Goal: Navigation & Orientation: Find specific page/section

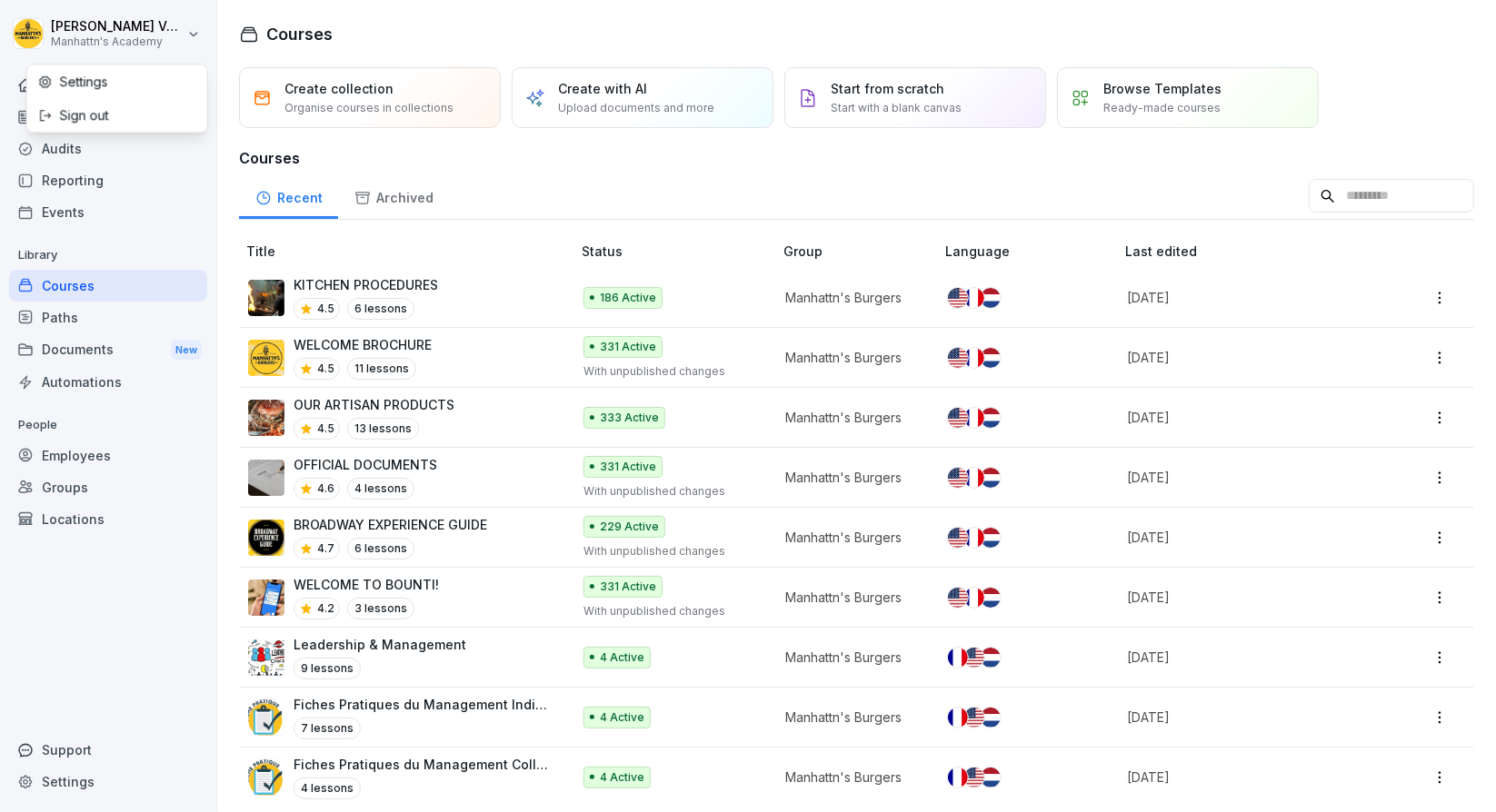
click at [119, 44] on html "[PERSON_NAME]'s Academy Home News Audits Reporting Events Library Courses Paths…" at bounding box center [748, 406] width 1496 height 812
click at [62, 355] on html "[PERSON_NAME]'s Academy Home News Audits Reporting Events Library Courses Paths…" at bounding box center [748, 406] width 1496 height 812
click at [66, 321] on div "Paths" at bounding box center [108, 317] width 198 height 32
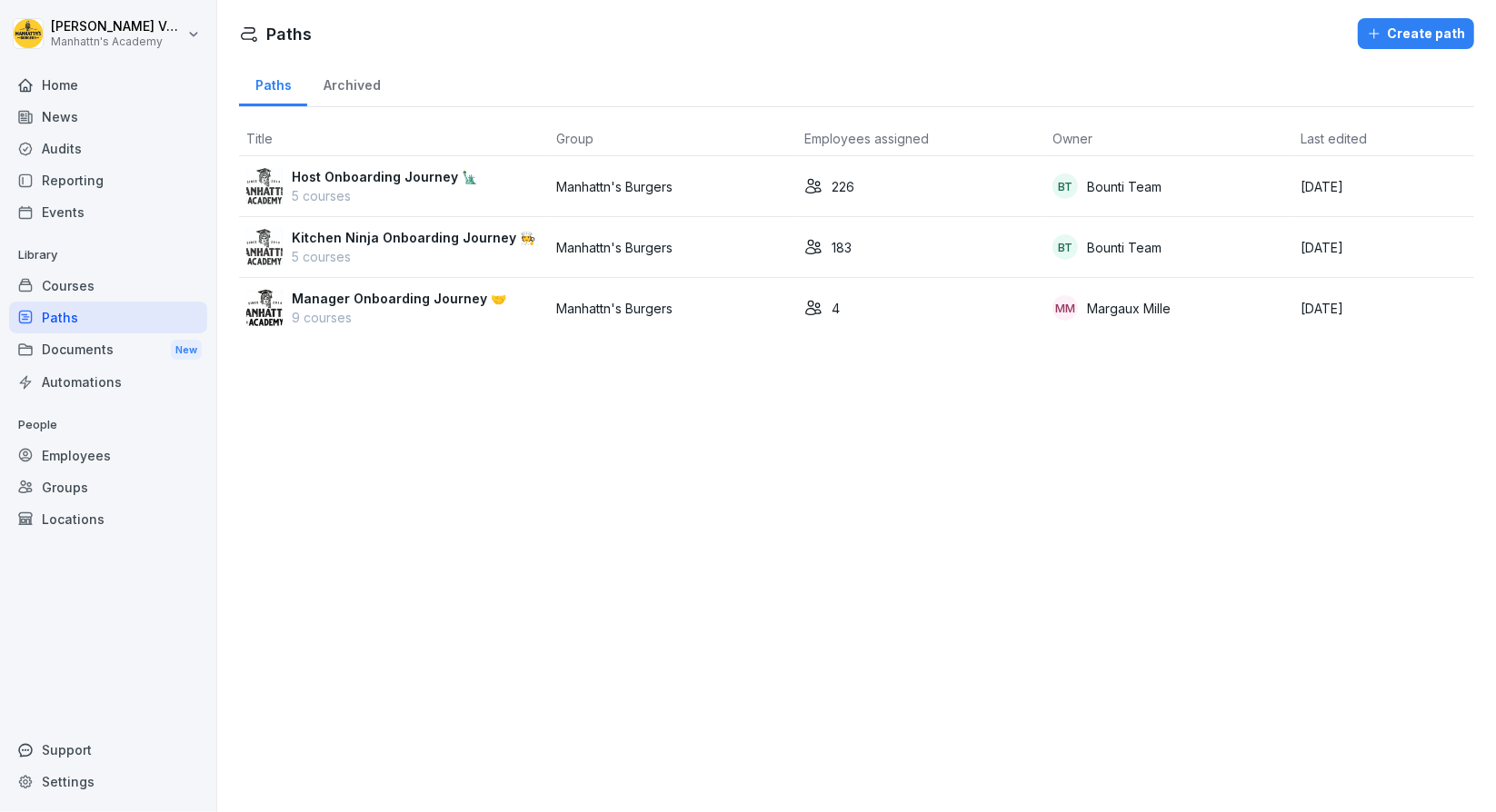
click at [73, 337] on div "Documents New" at bounding box center [108, 350] width 198 height 34
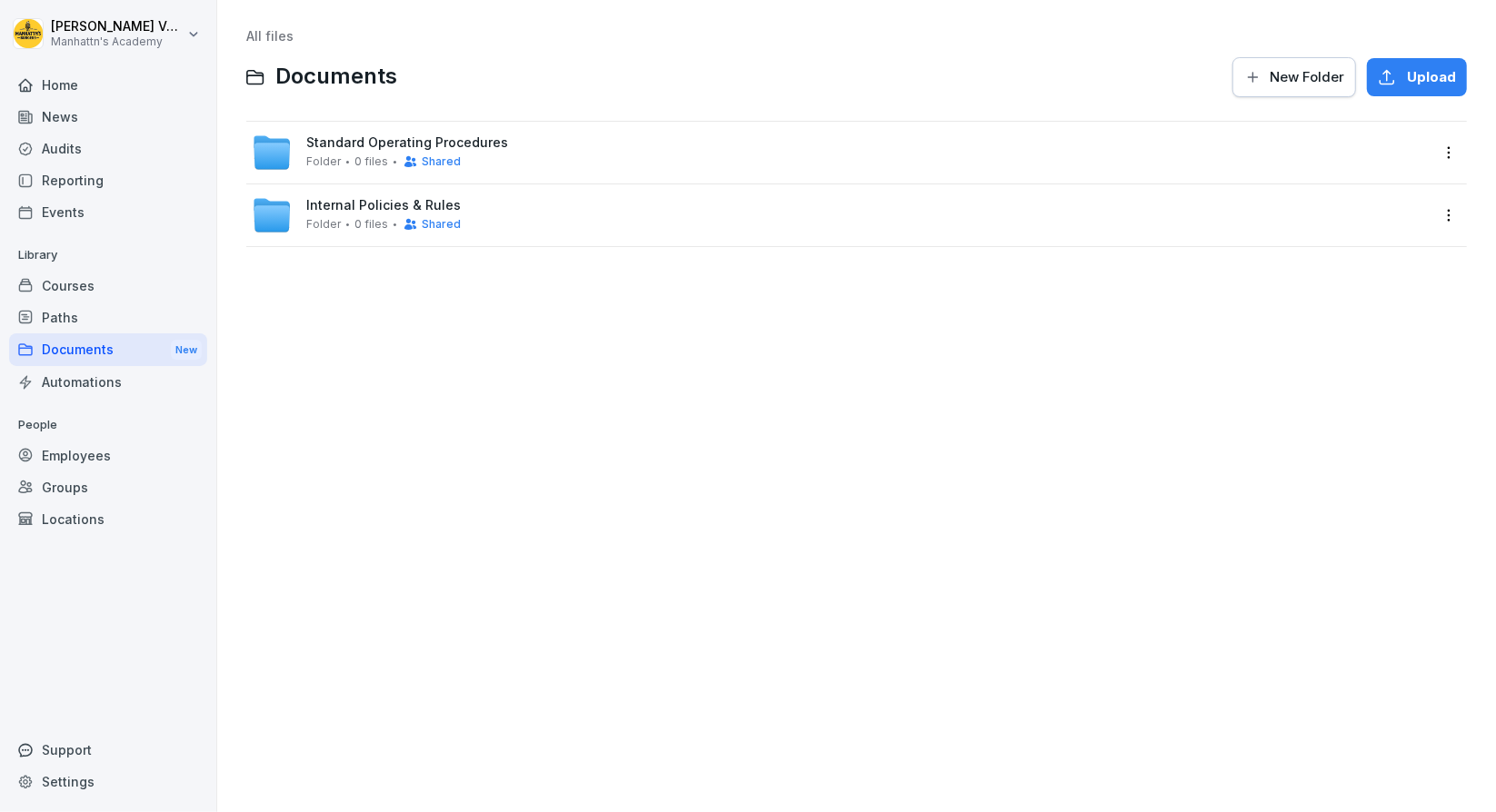
click at [91, 85] on div "Home" at bounding box center [108, 85] width 198 height 32
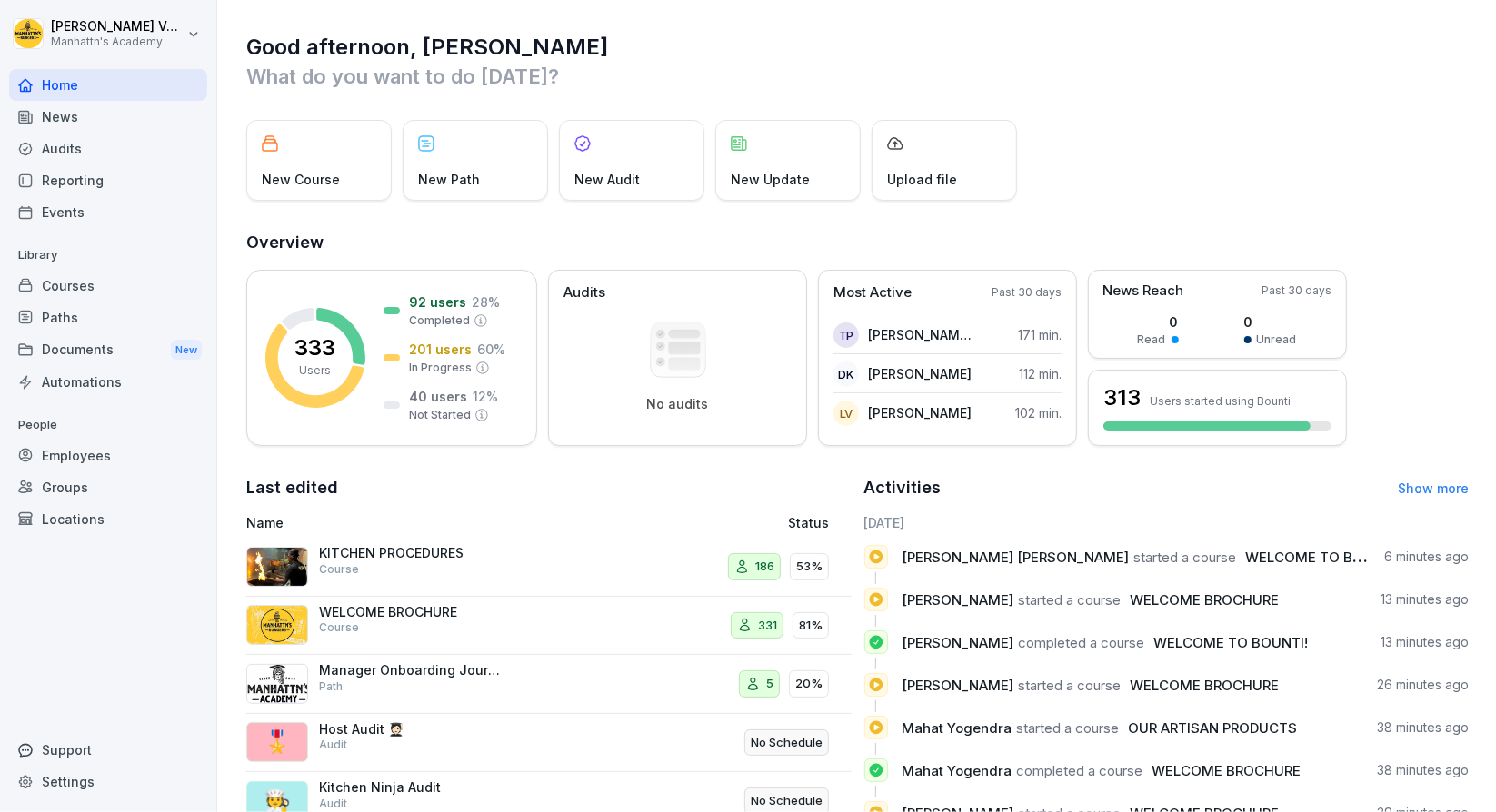
click at [91, 120] on div "News" at bounding box center [108, 117] width 198 height 32
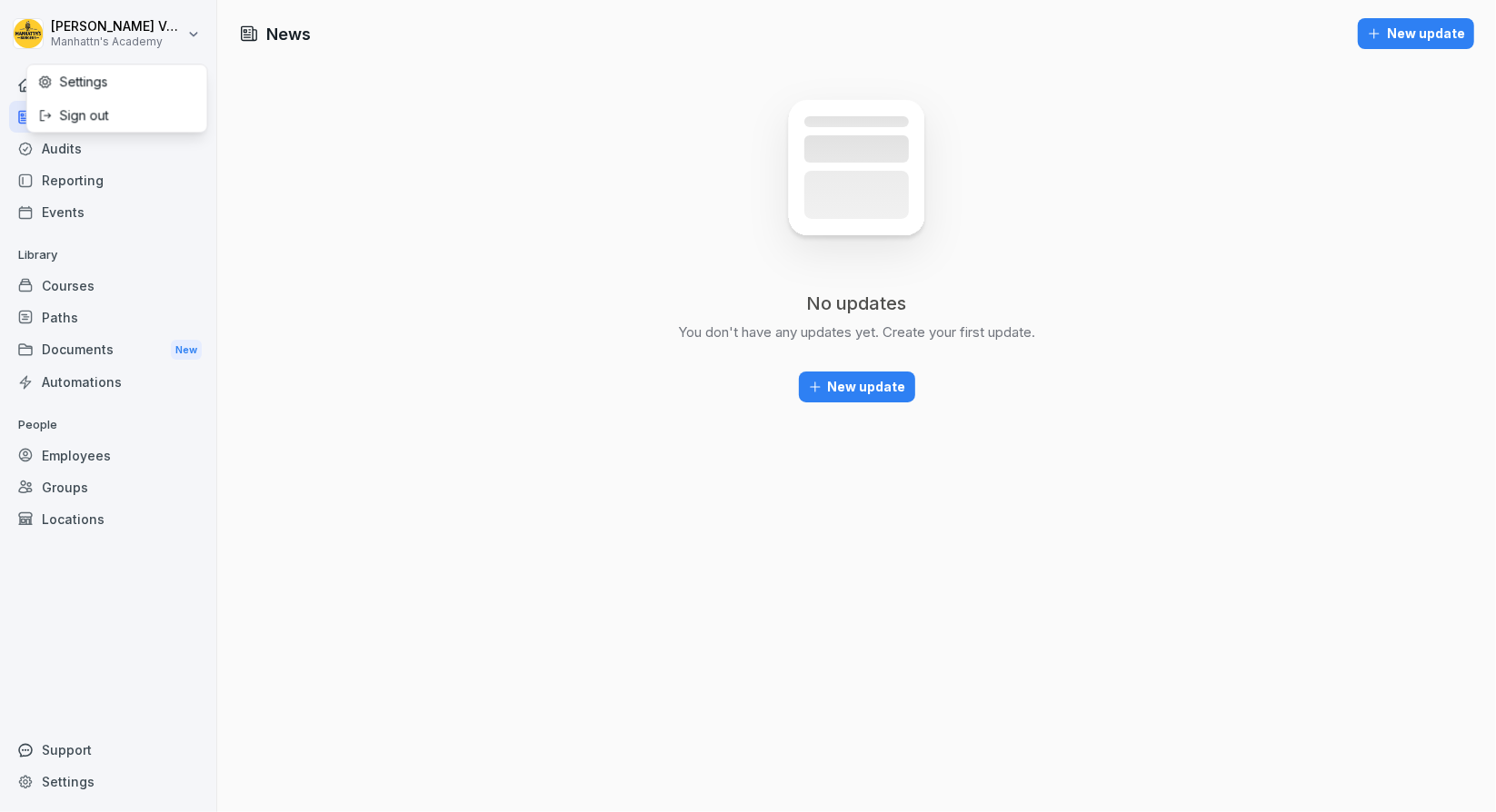
click at [198, 30] on html "[PERSON_NAME]'s Academy Home News Audits Reporting Events Library Courses Paths…" at bounding box center [748, 406] width 1496 height 812
click at [116, 114] on div "Sign out" at bounding box center [118, 115] width 180 height 34
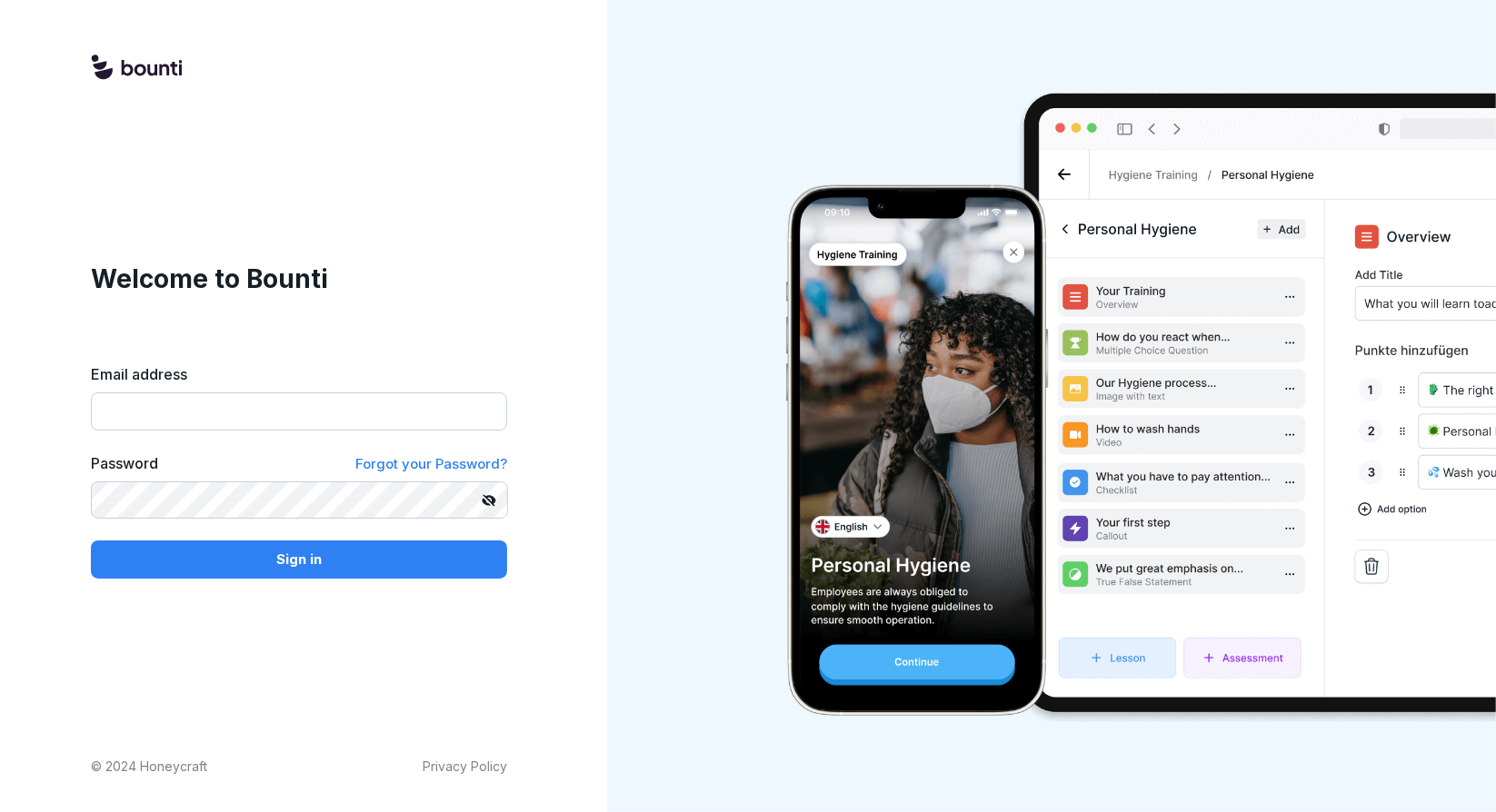
click at [335, 404] on input "Email address" at bounding box center [299, 412] width 416 height 39
type input "**********"
click at [346, 558] on div "Sign in" at bounding box center [299, 559] width 387 height 20
